Goal: Task Accomplishment & Management: Use online tool/utility

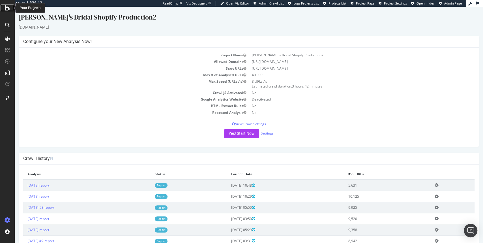
click at [7, 9] on icon at bounding box center [7, 8] width 5 height 7
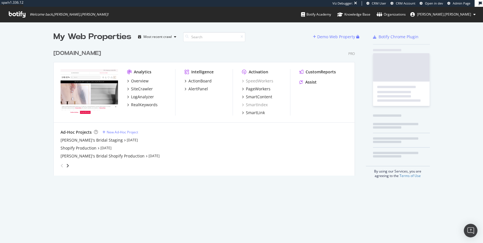
scroll to position [130, 303]
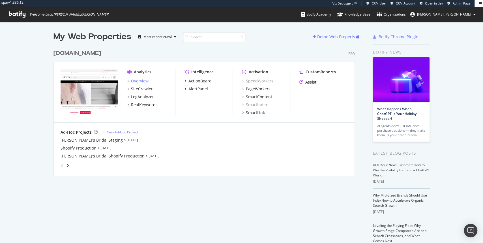
click at [137, 81] on div "Overview" at bounding box center [140, 81] width 18 height 6
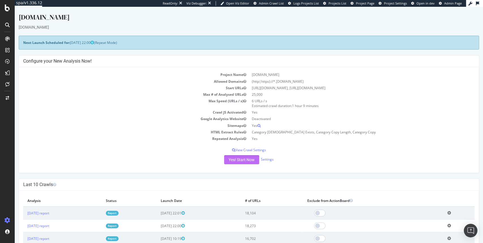
click at [241, 162] on button "Yes! Start Now" at bounding box center [241, 159] width 35 height 9
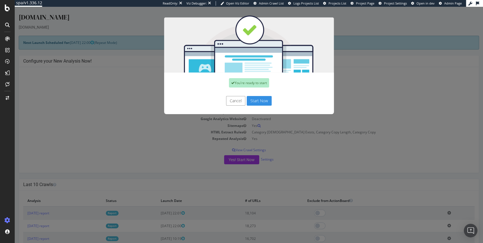
click at [257, 99] on button "Start Now" at bounding box center [259, 101] width 25 height 10
